Goal: Task Accomplishment & Management: Complete application form

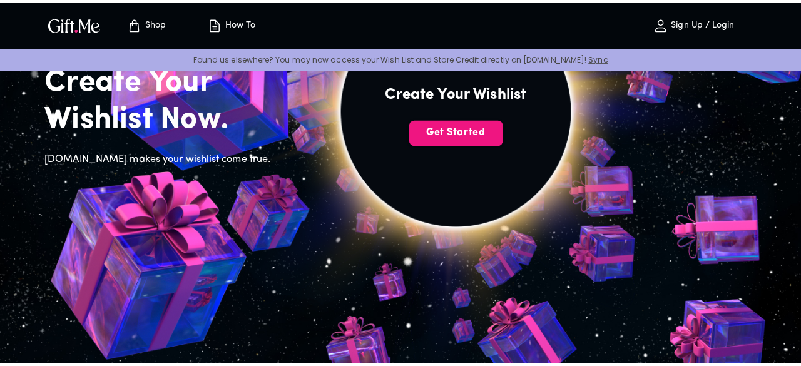
scroll to position [132, 0]
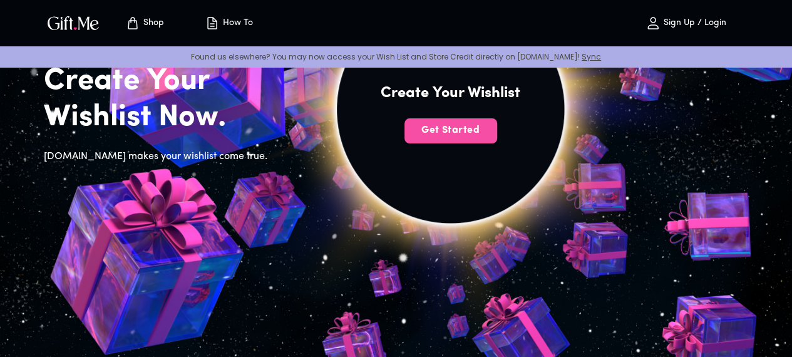
click at [497, 137] on span "Get Started" at bounding box center [450, 130] width 93 height 14
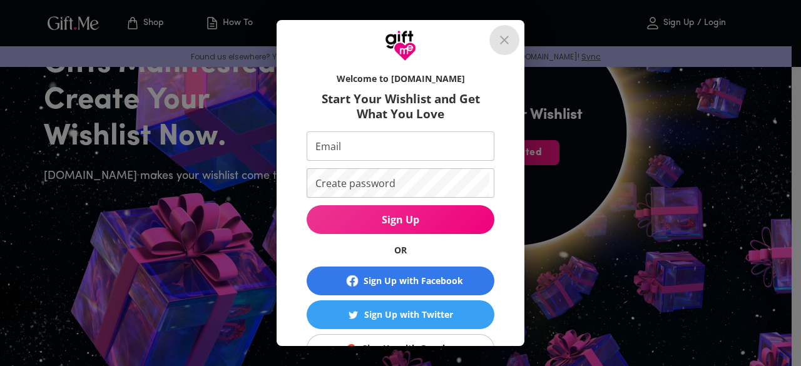
click at [509, 38] on icon "close" at bounding box center [504, 40] width 9 height 9
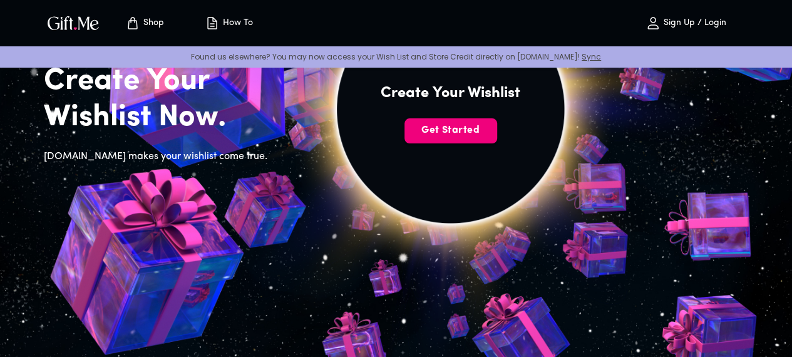
click at [497, 141] on button "Get Started" at bounding box center [450, 130] width 93 height 25
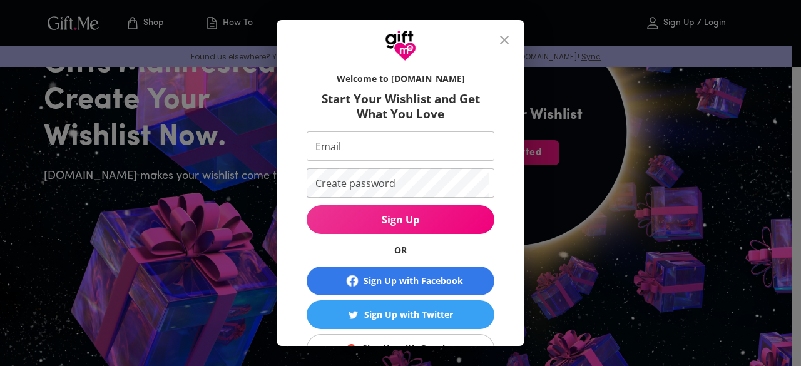
scroll to position [81, 0]
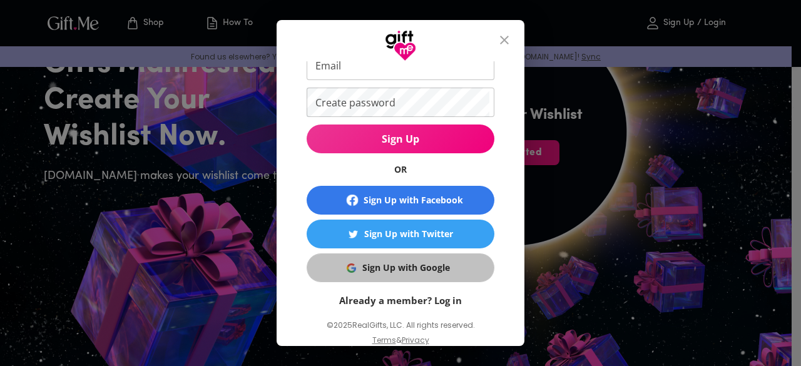
click at [388, 270] on div "Sign Up with Google" at bounding box center [406, 268] width 88 height 14
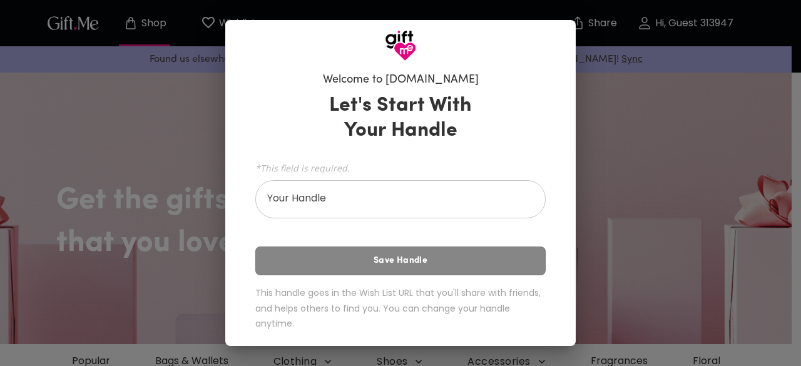
click at [383, 263] on div "Let's Start With Your Handle *This field is required. Your Handle Your Handle S…" at bounding box center [400, 215] width 290 height 254
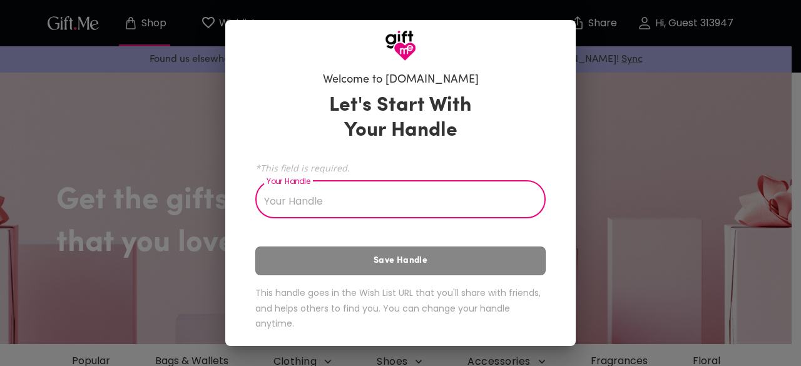
click at [396, 200] on input "Your Handle" at bounding box center [393, 200] width 277 height 35
type input "g"
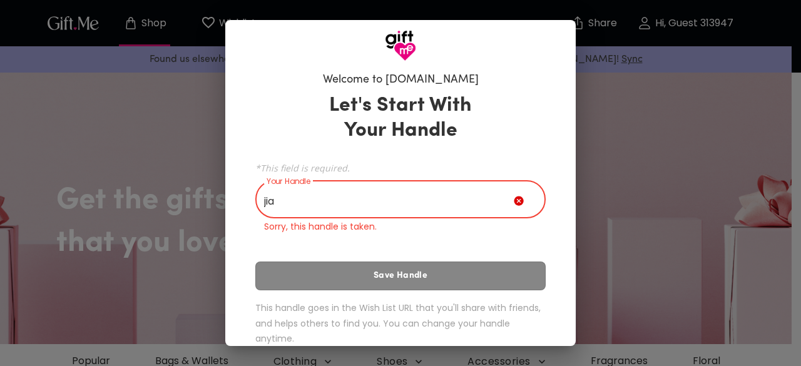
click at [404, 205] on input "jia" at bounding box center [384, 200] width 259 height 35
type input "j"
type input "u"
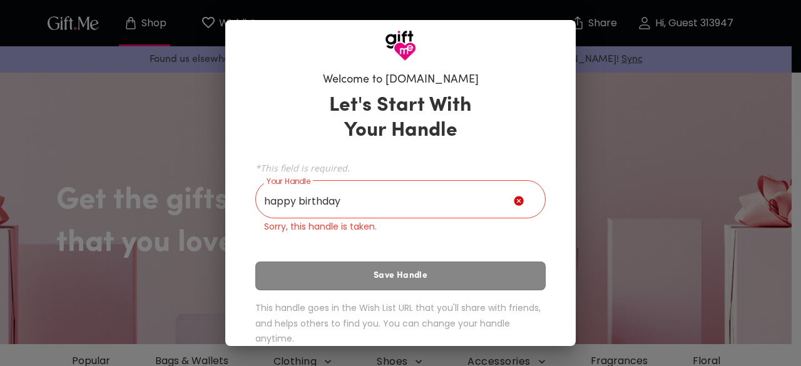
click at [414, 281] on div "Let's Start With Your Handle *This field is required. Your Handle happy birthda…" at bounding box center [400, 222] width 290 height 269
click at [516, 206] on icon at bounding box center [518, 201] width 9 height 9
click at [484, 203] on input "happy birthday" at bounding box center [384, 200] width 259 height 35
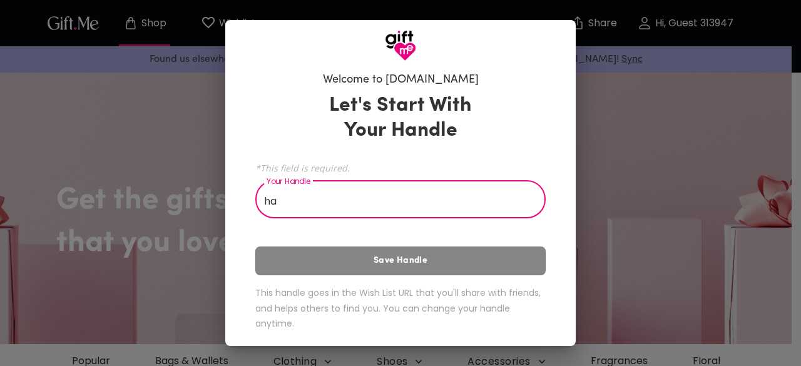
type input "h"
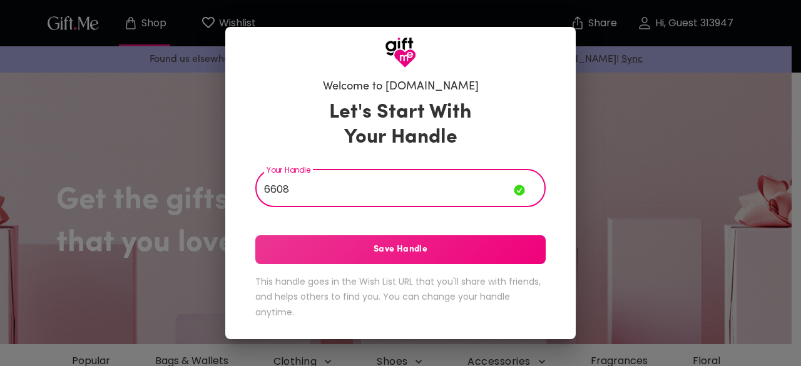
type input "6608"
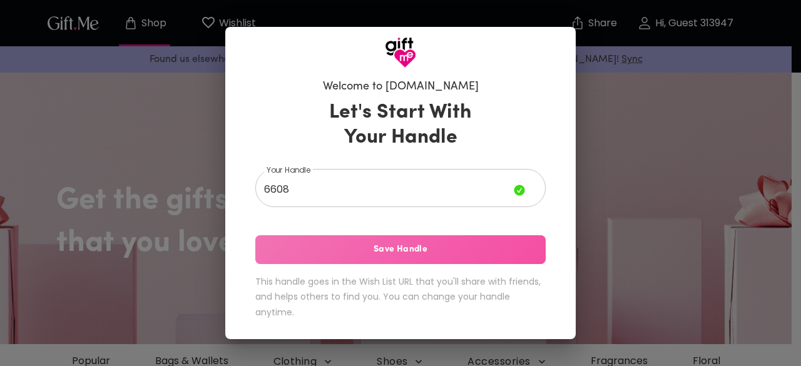
click at [446, 250] on span "Save Handle" at bounding box center [400, 250] width 290 height 14
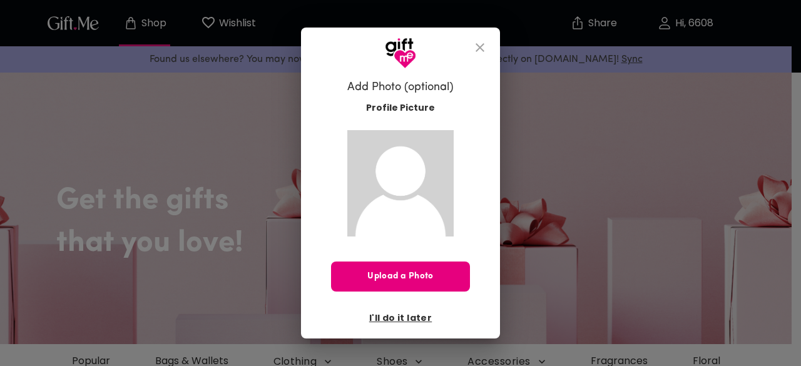
click at [481, 35] on button "close" at bounding box center [480, 48] width 30 height 30
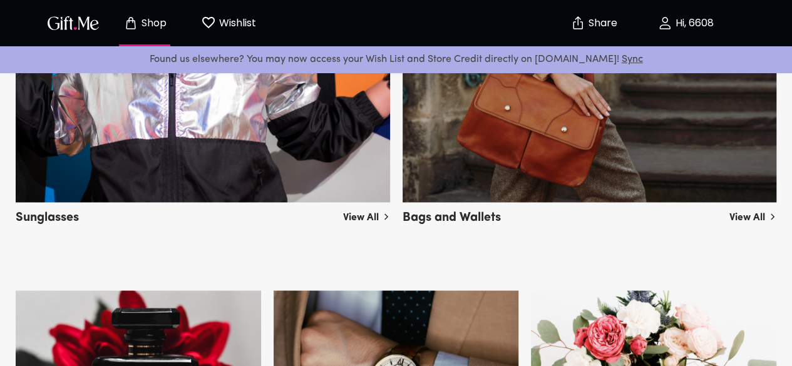
scroll to position [955, 0]
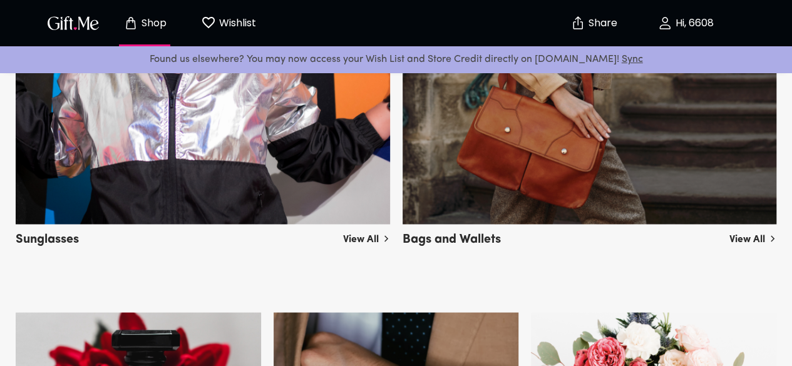
click at [238, 29] on p "Wishlist" at bounding box center [236, 23] width 40 height 16
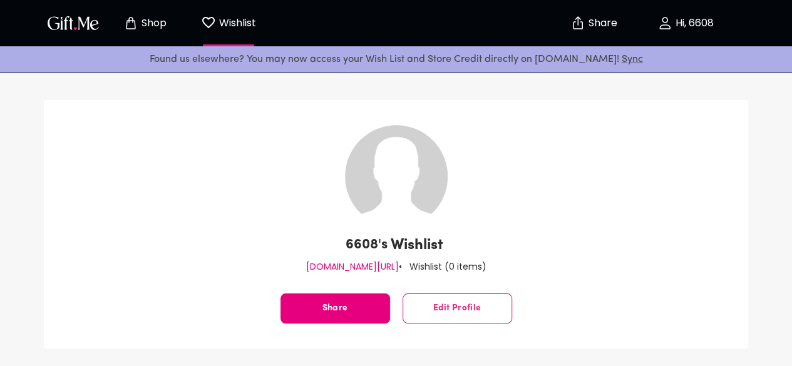
click at [95, 21] on img "button" at bounding box center [73, 23] width 56 height 18
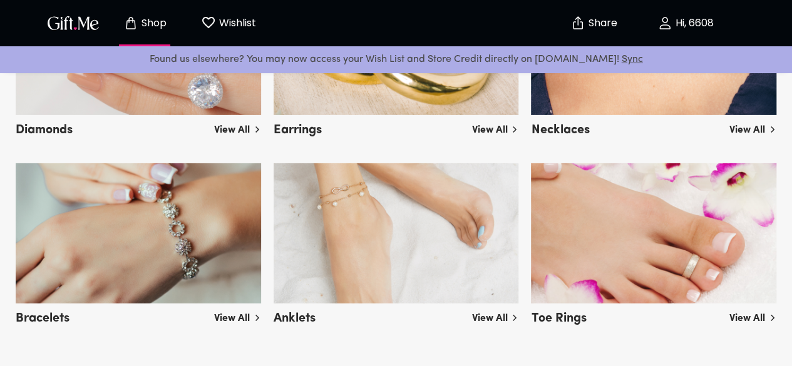
scroll to position [1957, 0]
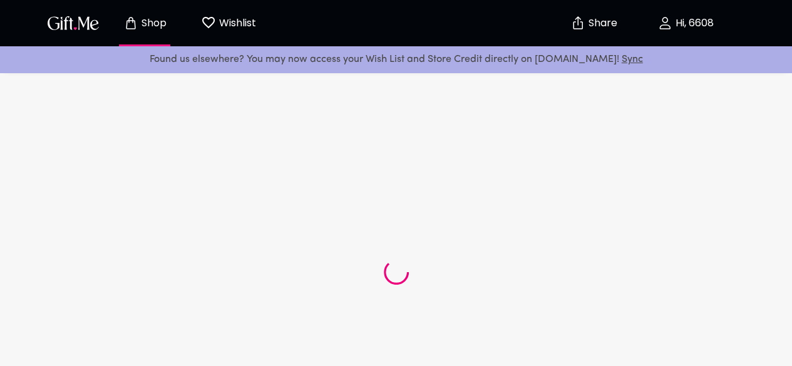
scroll to position [329, 0]
